Goal: Task Accomplishment & Management: Complete application form

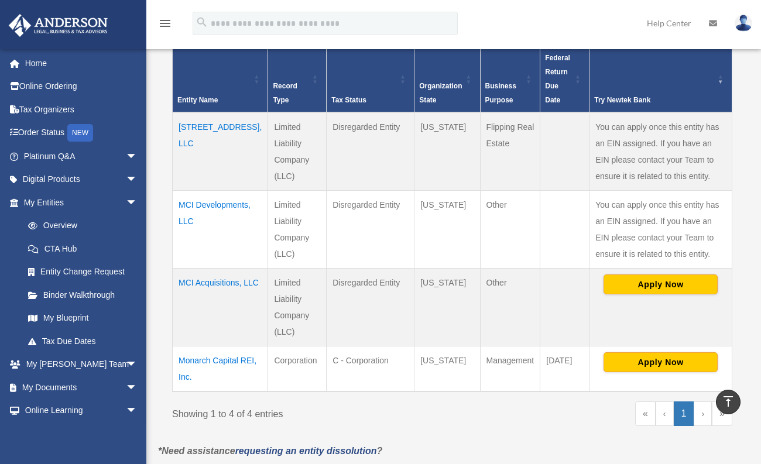
scroll to position [245, 0]
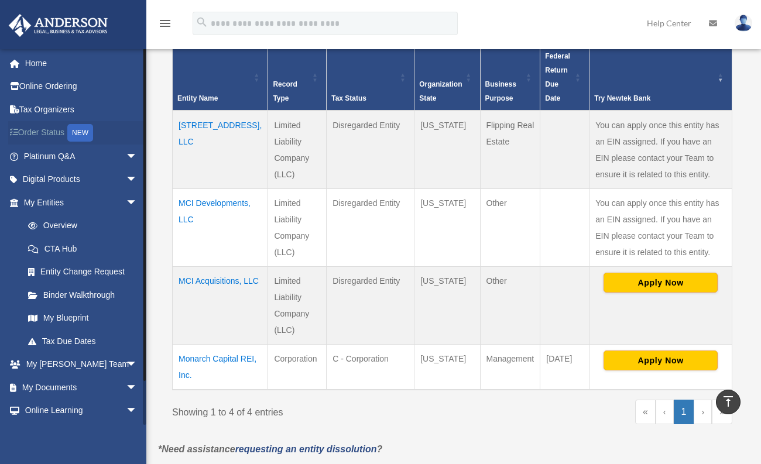
click at [37, 130] on link "Order Status NEW" at bounding box center [81, 133] width 147 height 24
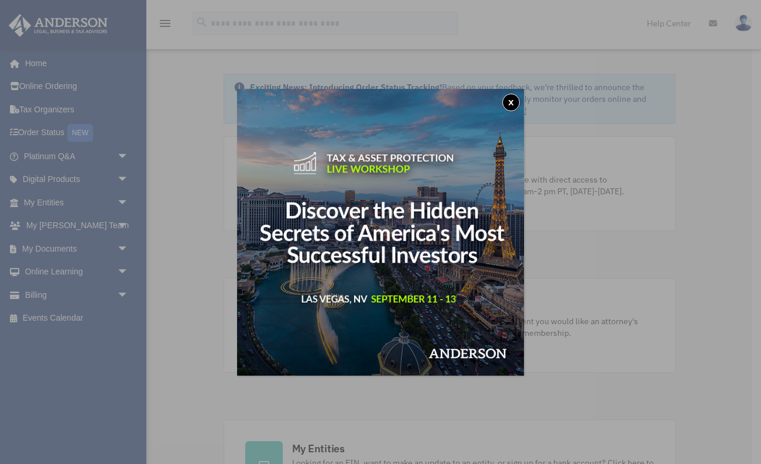
click at [509, 102] on button "x" at bounding box center [511, 103] width 18 height 18
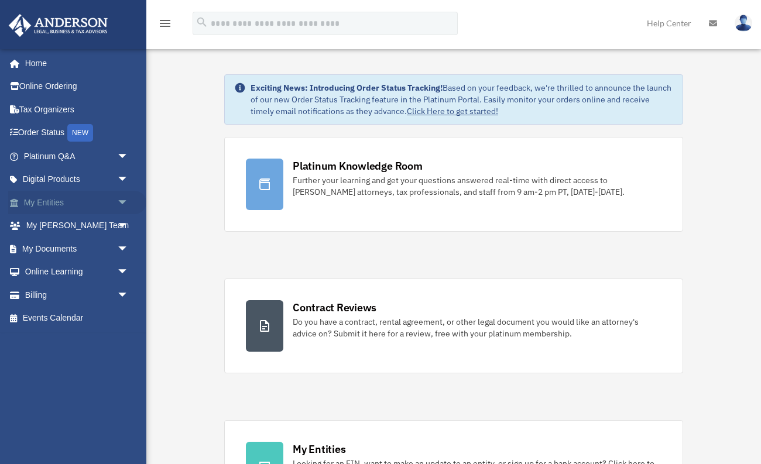
click at [119, 197] on span "arrow_drop_down" at bounding box center [128, 203] width 23 height 24
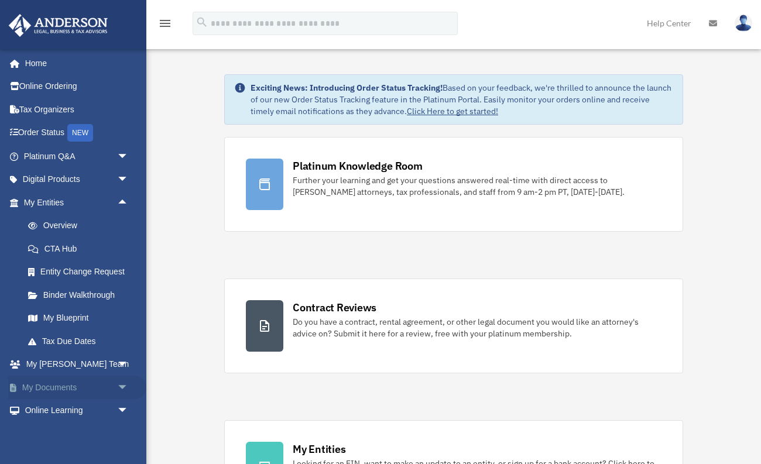
click at [122, 383] on span "arrow_drop_down" at bounding box center [128, 388] width 23 height 24
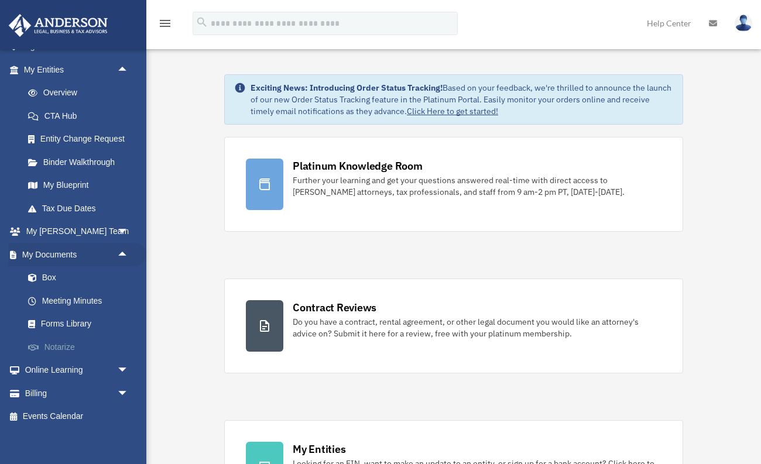
scroll to position [132, 0]
click at [124, 392] on span "arrow_drop_down" at bounding box center [128, 394] width 23 height 24
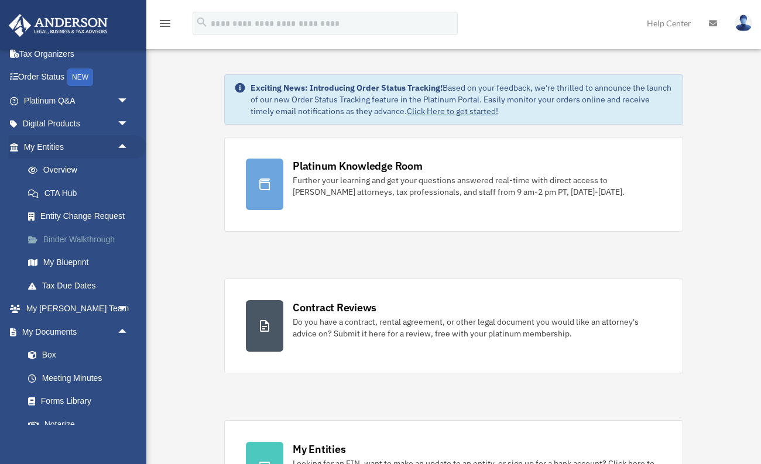
scroll to position [33, 0]
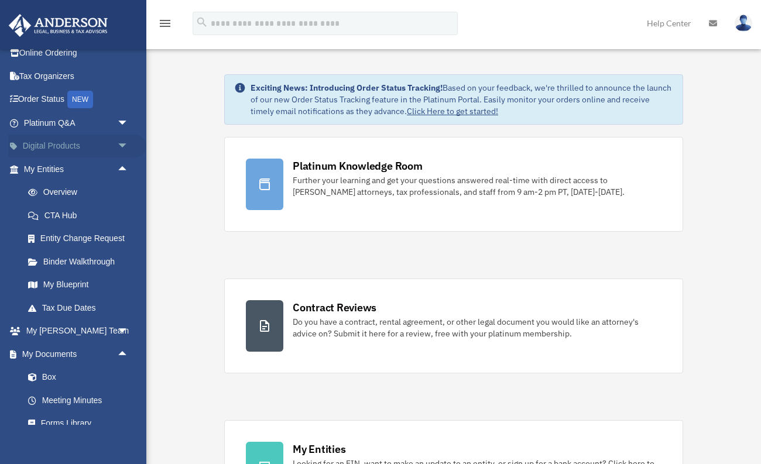
click at [123, 147] on span "arrow_drop_down" at bounding box center [128, 147] width 23 height 24
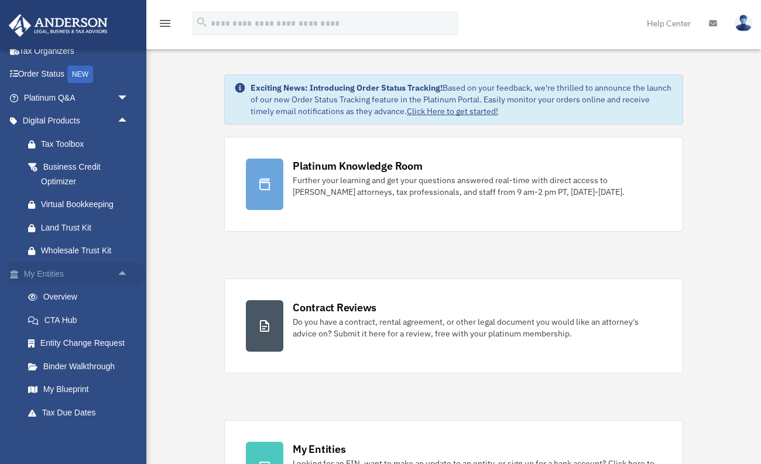
scroll to position [60, 0]
click at [62, 290] on link "Overview" at bounding box center [81, 295] width 130 height 23
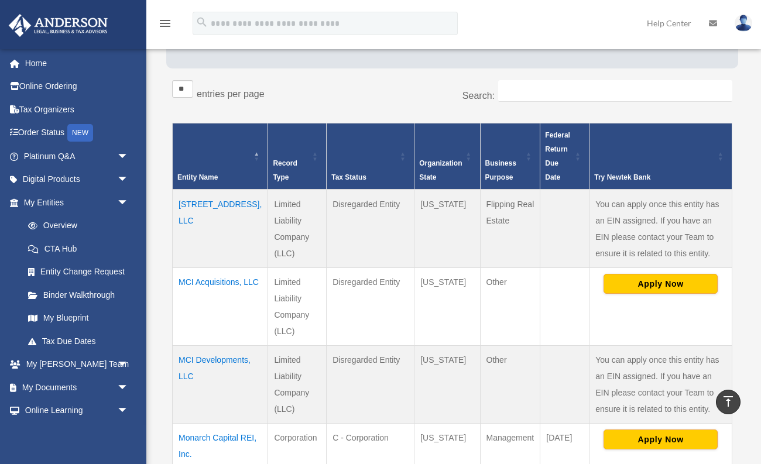
scroll to position [162, 0]
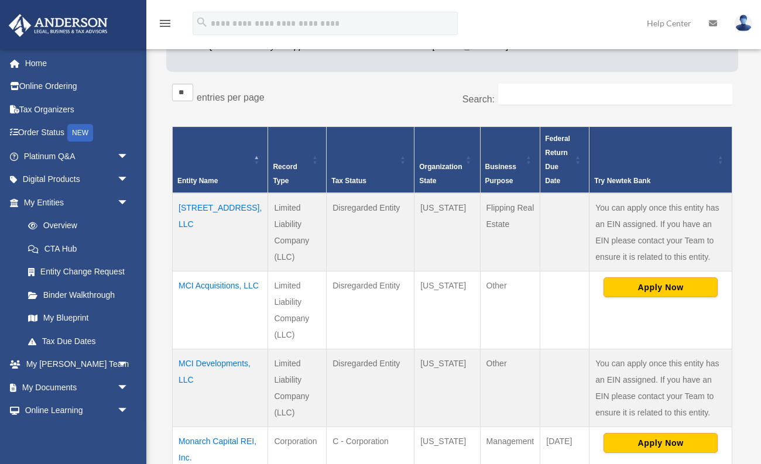
click at [594, 179] on div "Try Newtek Bank" at bounding box center [654, 181] width 120 height 14
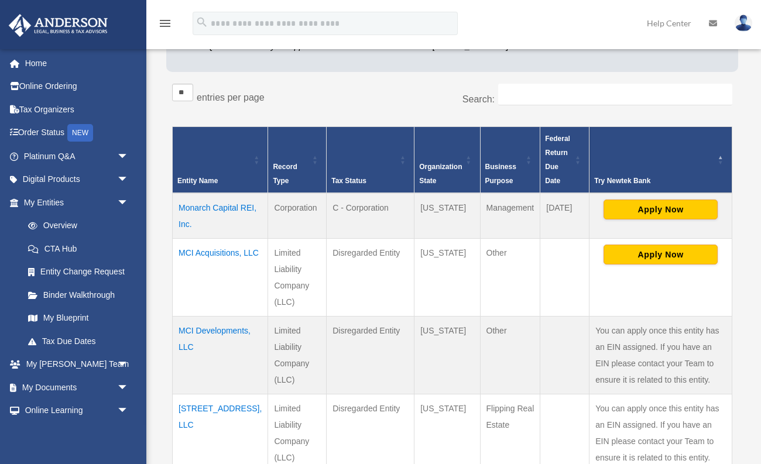
click at [594, 179] on div "Try Newtek Bank" at bounding box center [654, 181] width 120 height 14
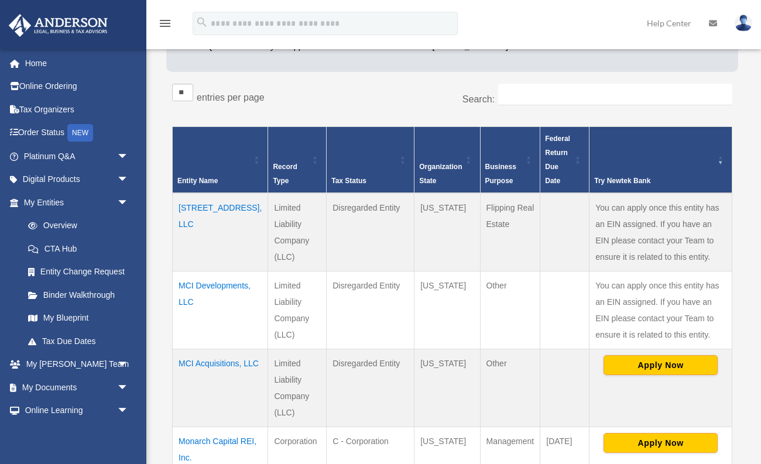
click at [594, 179] on div "Try Newtek Bank" at bounding box center [654, 181] width 120 height 14
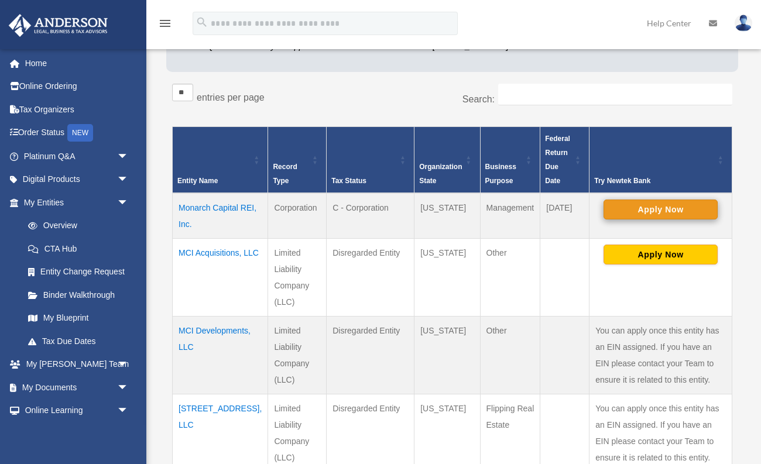
click at [619, 203] on button "Apply Now" at bounding box center [661, 210] width 114 height 20
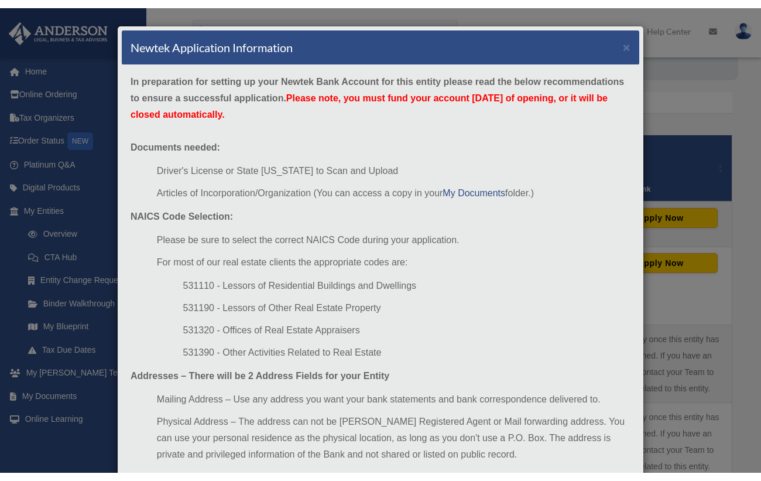
scroll to position [0, 0]
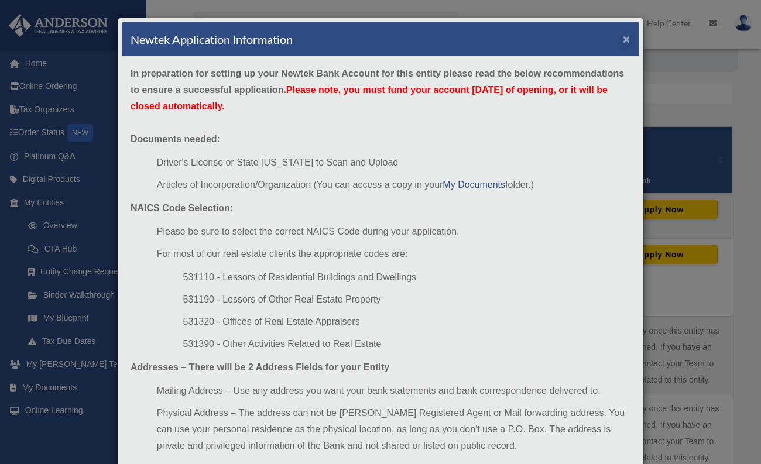
click at [625, 42] on button "×" at bounding box center [627, 39] width 8 height 12
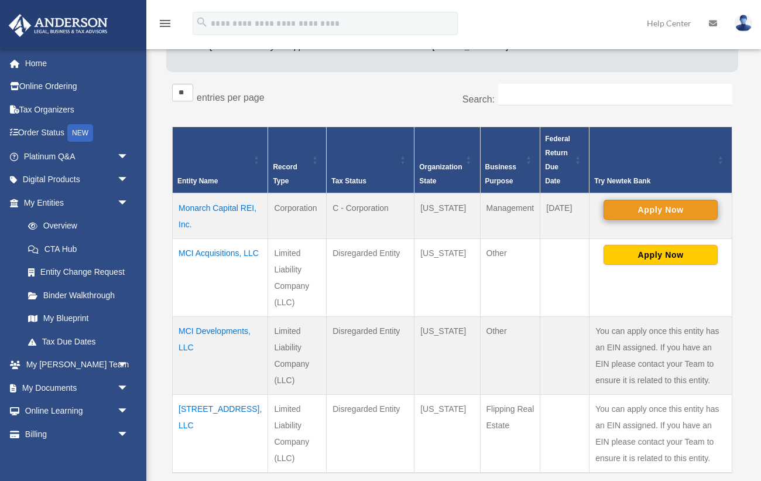
click at [644, 208] on button "Apply Now" at bounding box center [661, 210] width 114 height 20
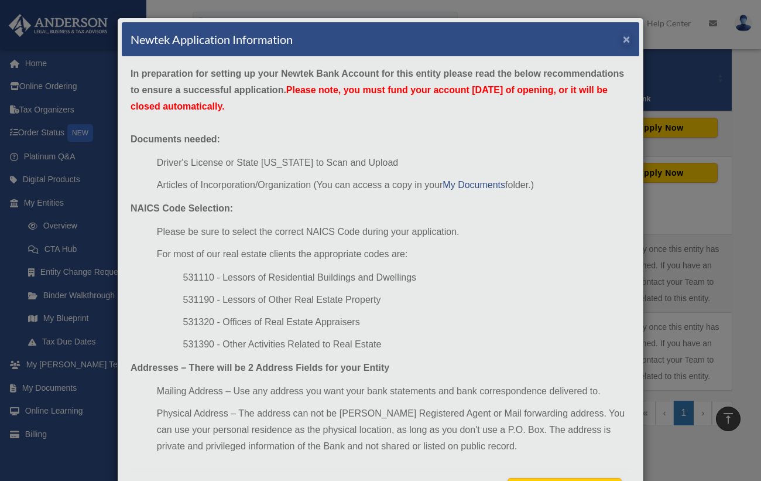
click at [626, 42] on button "×" at bounding box center [627, 39] width 8 height 12
